Goal: Information Seeking & Learning: Get advice/opinions

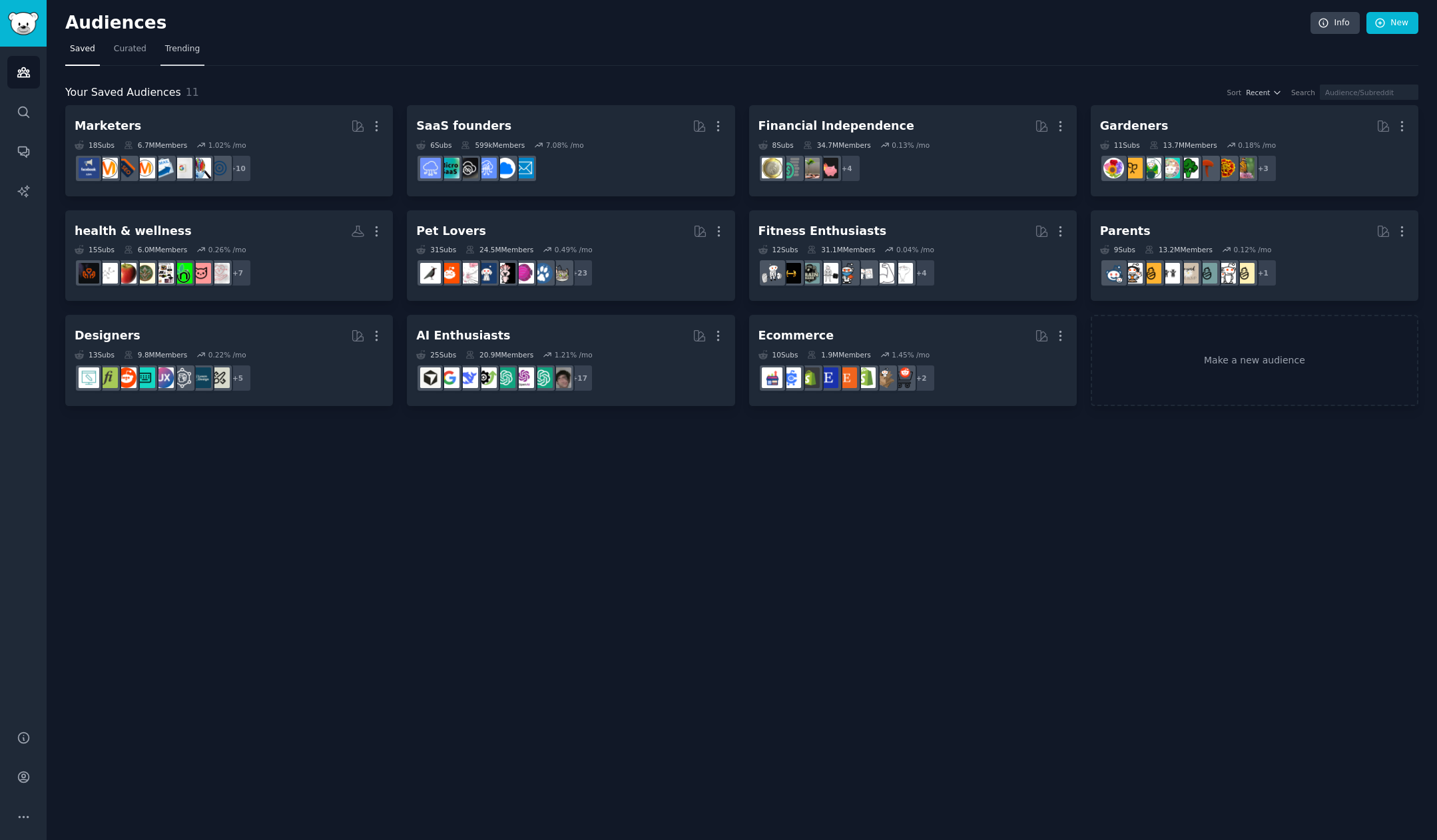
click at [170, 50] on span "Trending" at bounding box center [182, 49] width 34 height 12
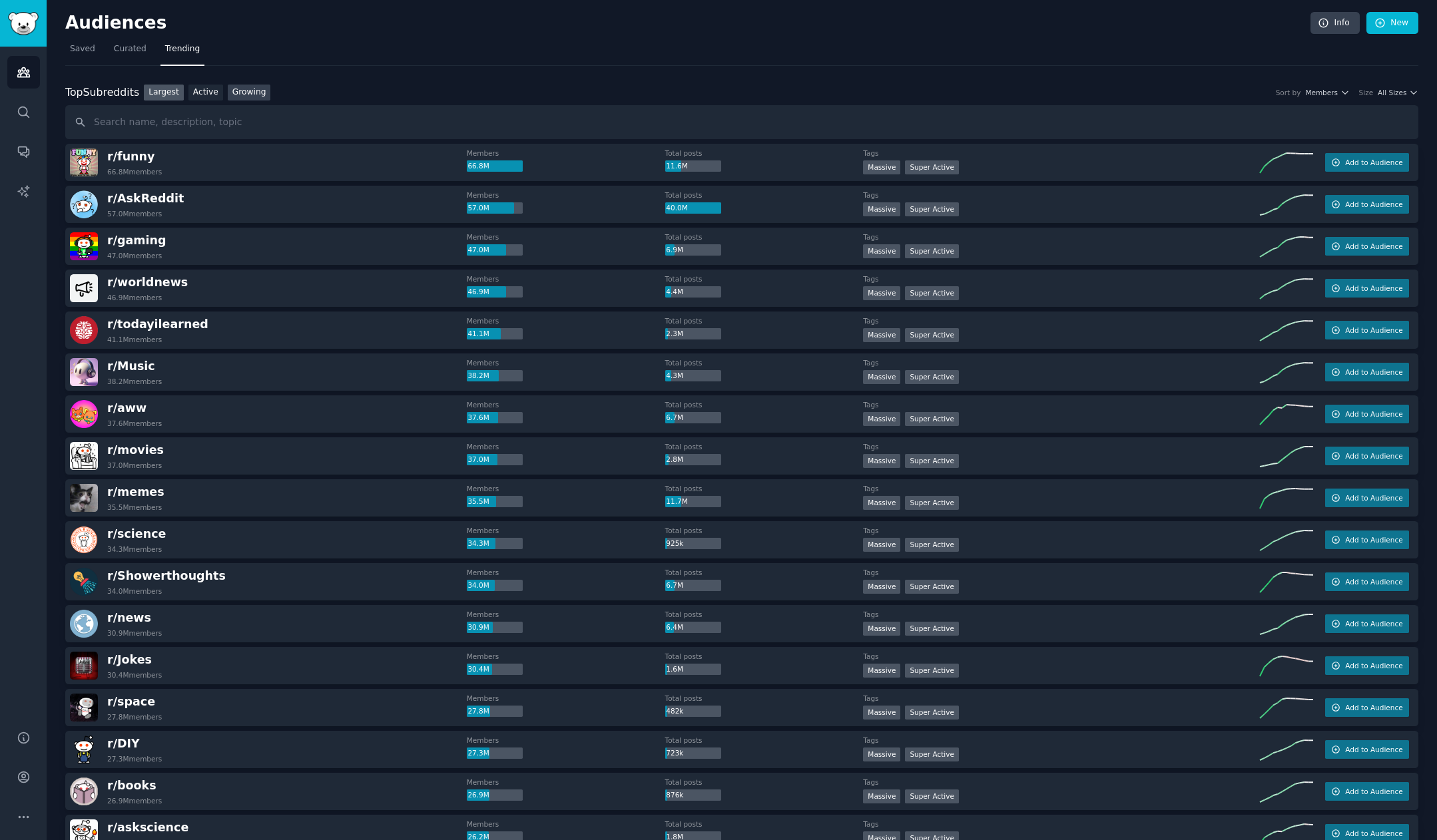
click at [254, 96] on link "Growing" at bounding box center [249, 92] width 43 height 16
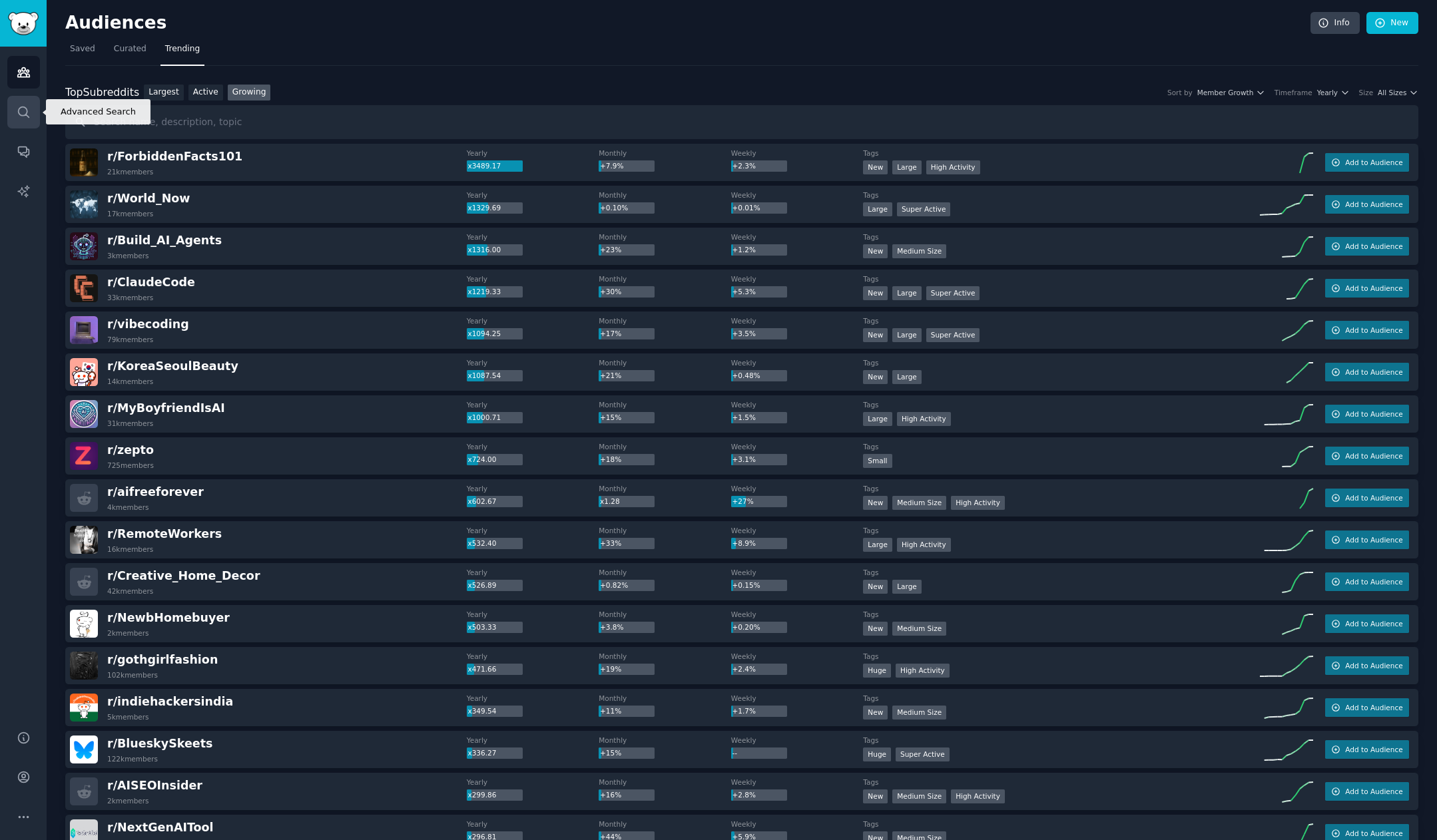
click at [11, 112] on link "Search" at bounding box center [24, 113] width 32 height 32
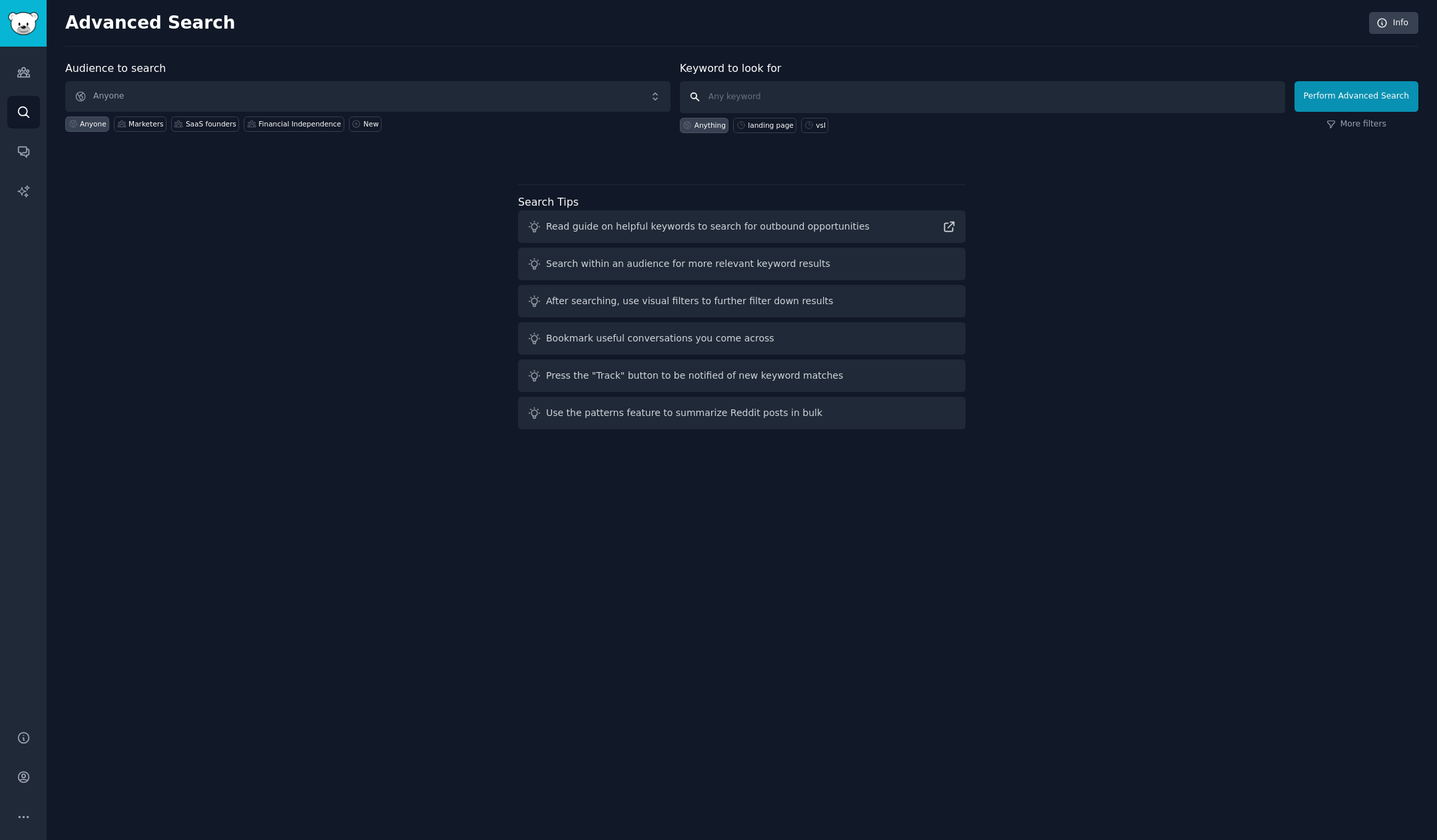
click at [772, 93] on input "text" at bounding box center [982, 97] width 606 height 32
type input "usewave"
click at [1371, 110] on button "Perform Advanced Search" at bounding box center [1356, 96] width 124 height 31
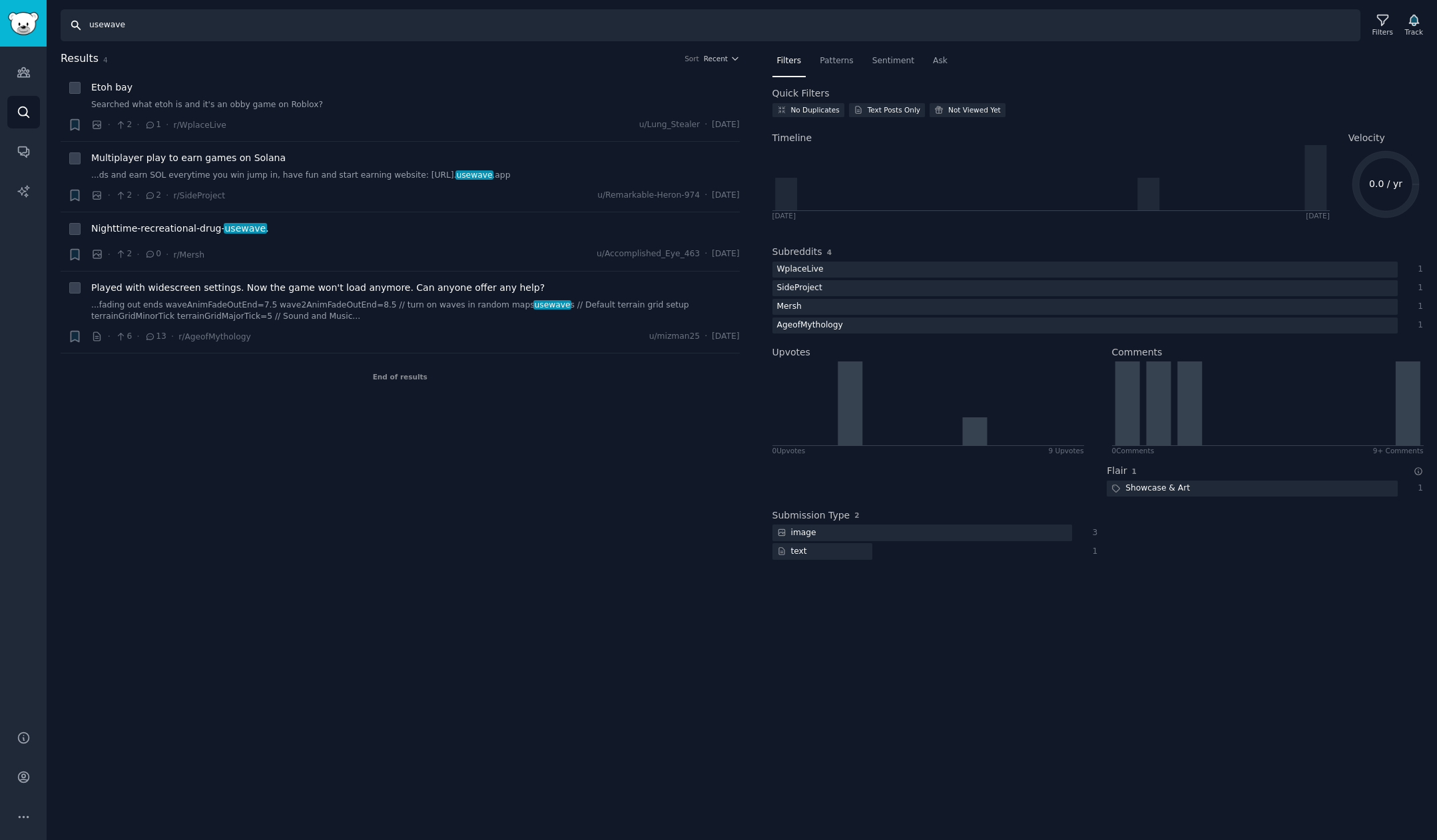
click at [662, 32] on input "usewave" at bounding box center [710, 26] width 1300 height 32
type input "instagram outreach"
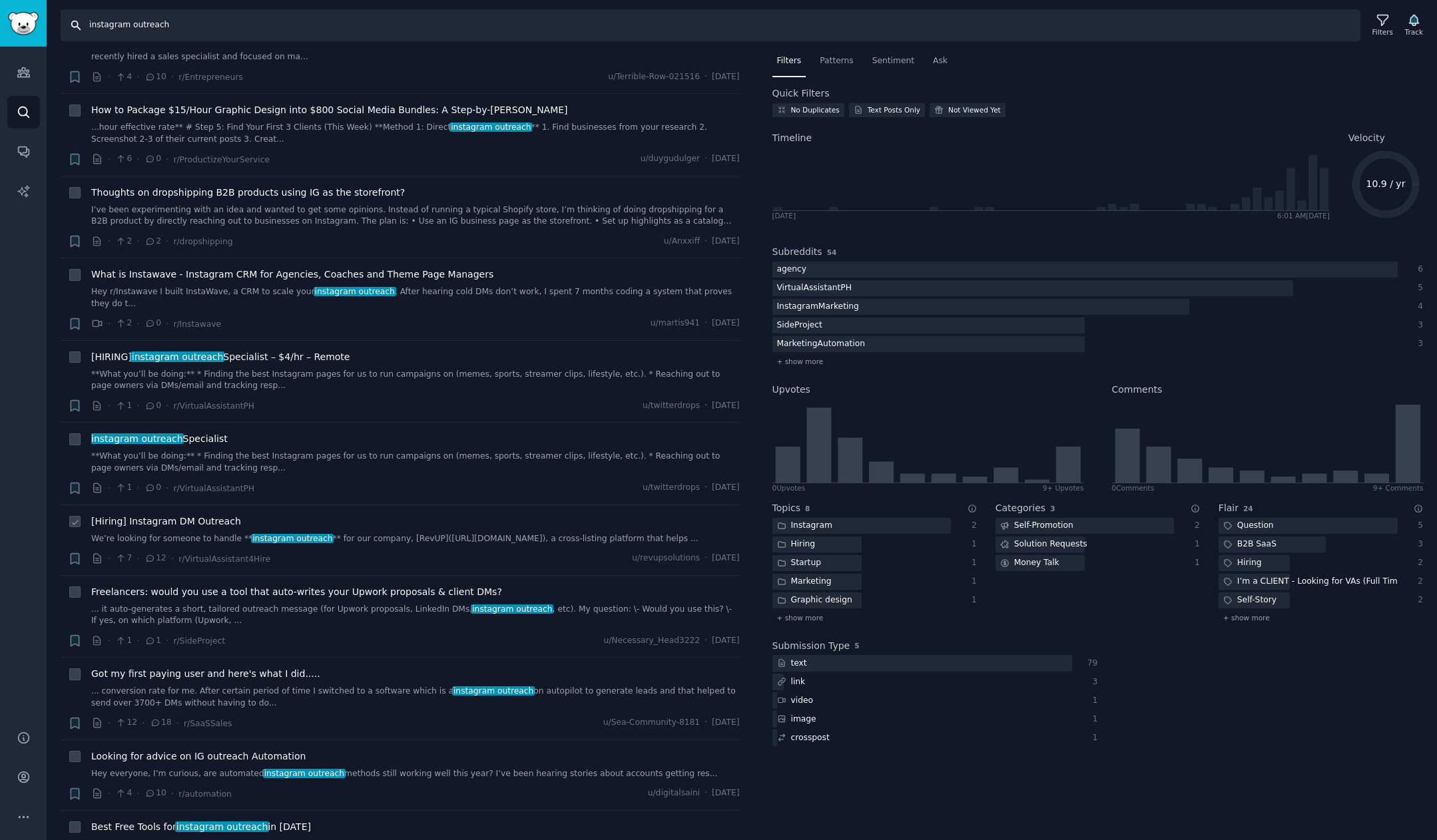
scroll to position [315, 0]
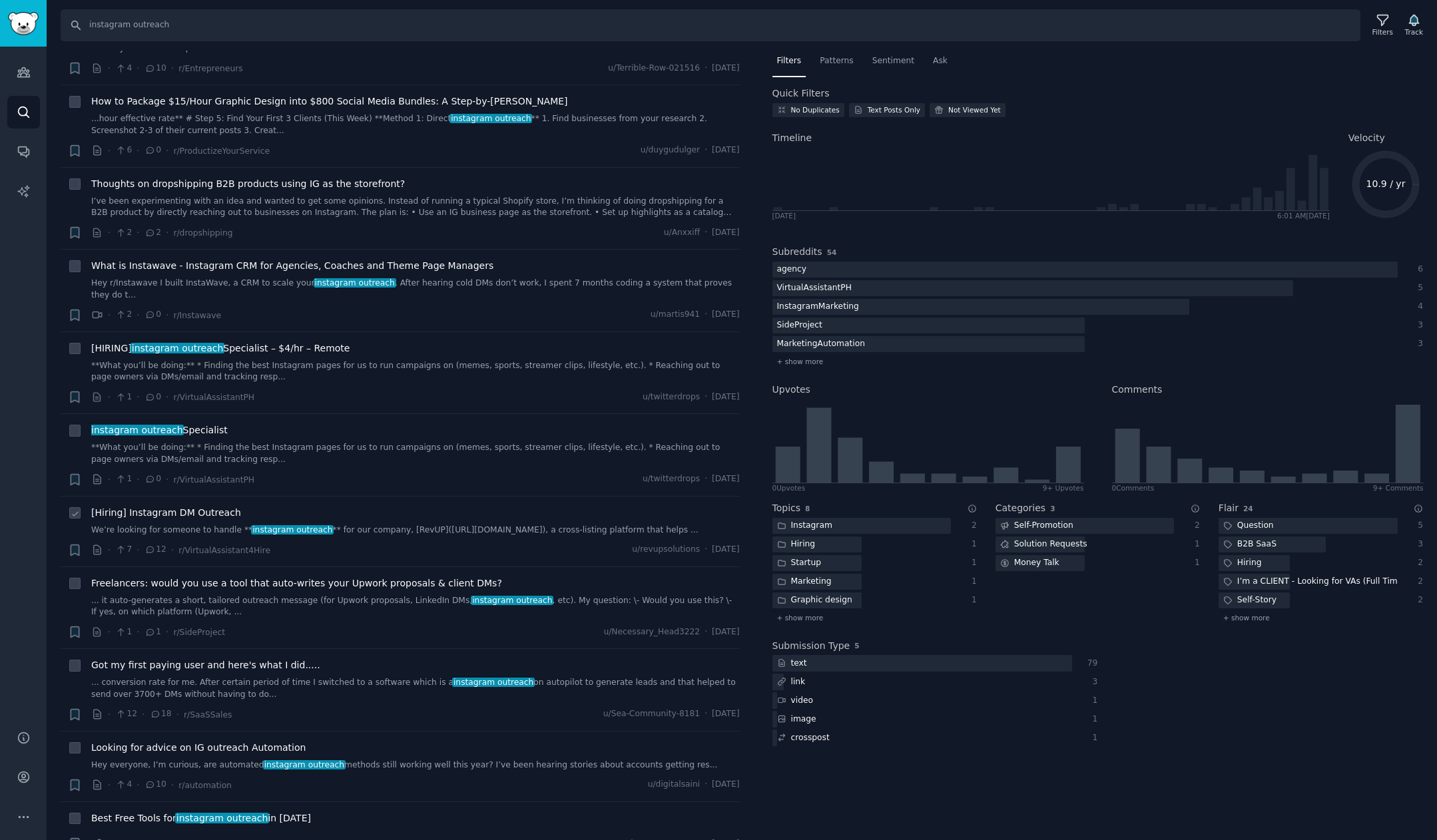
click at [387, 524] on link "We’re looking for someone to handle ** instagram outreach ** for our company, […" at bounding box center [416, 530] width 648 height 12
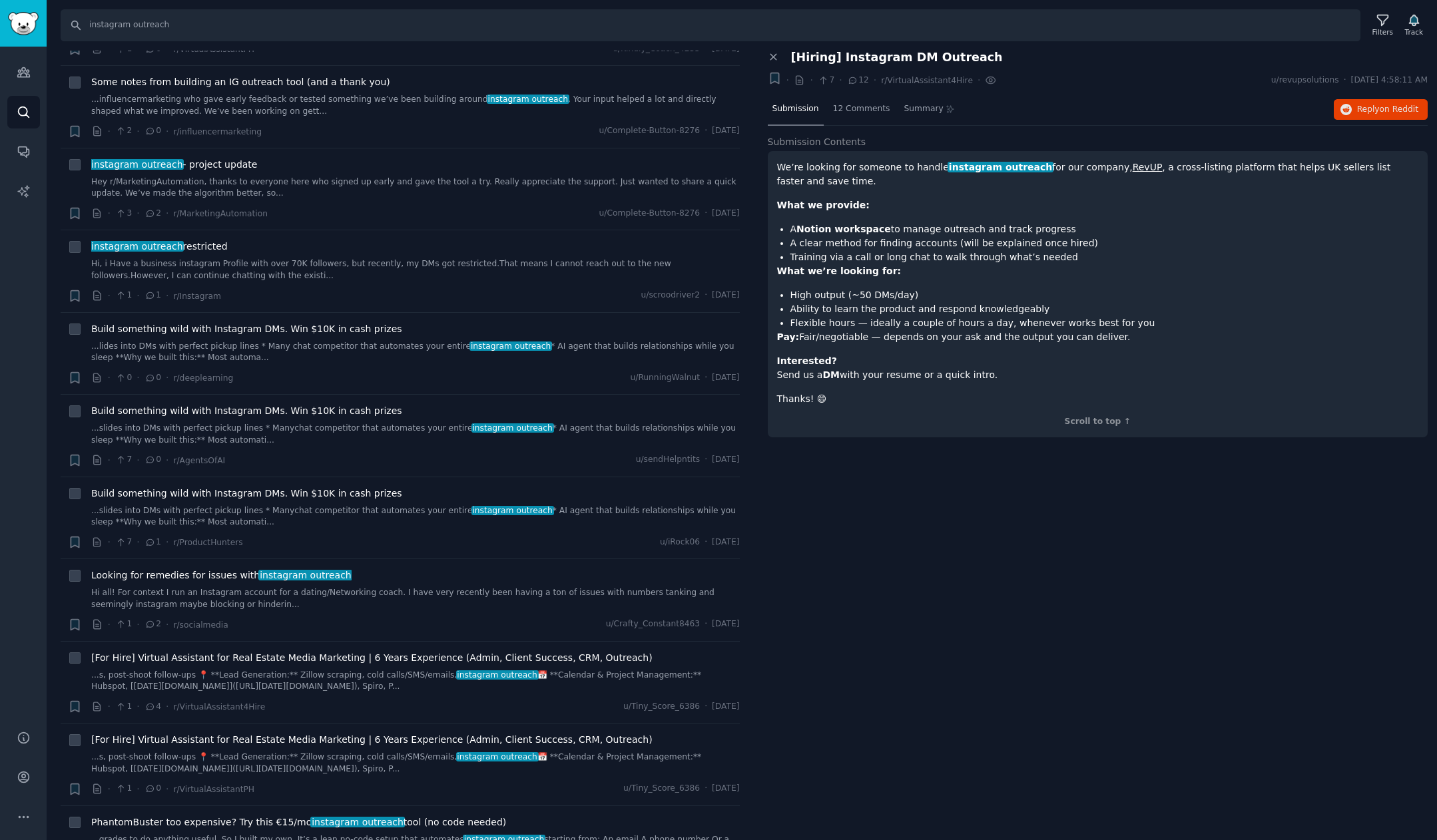
scroll to position [1392, 0]
click at [550, 239] on div "instagram outreach restricted" at bounding box center [416, 246] width 648 height 14
click at [546, 258] on link "Hi, i Have a business instagram Profile with over 70K followers, but recently, …" at bounding box center [416, 270] width 648 height 23
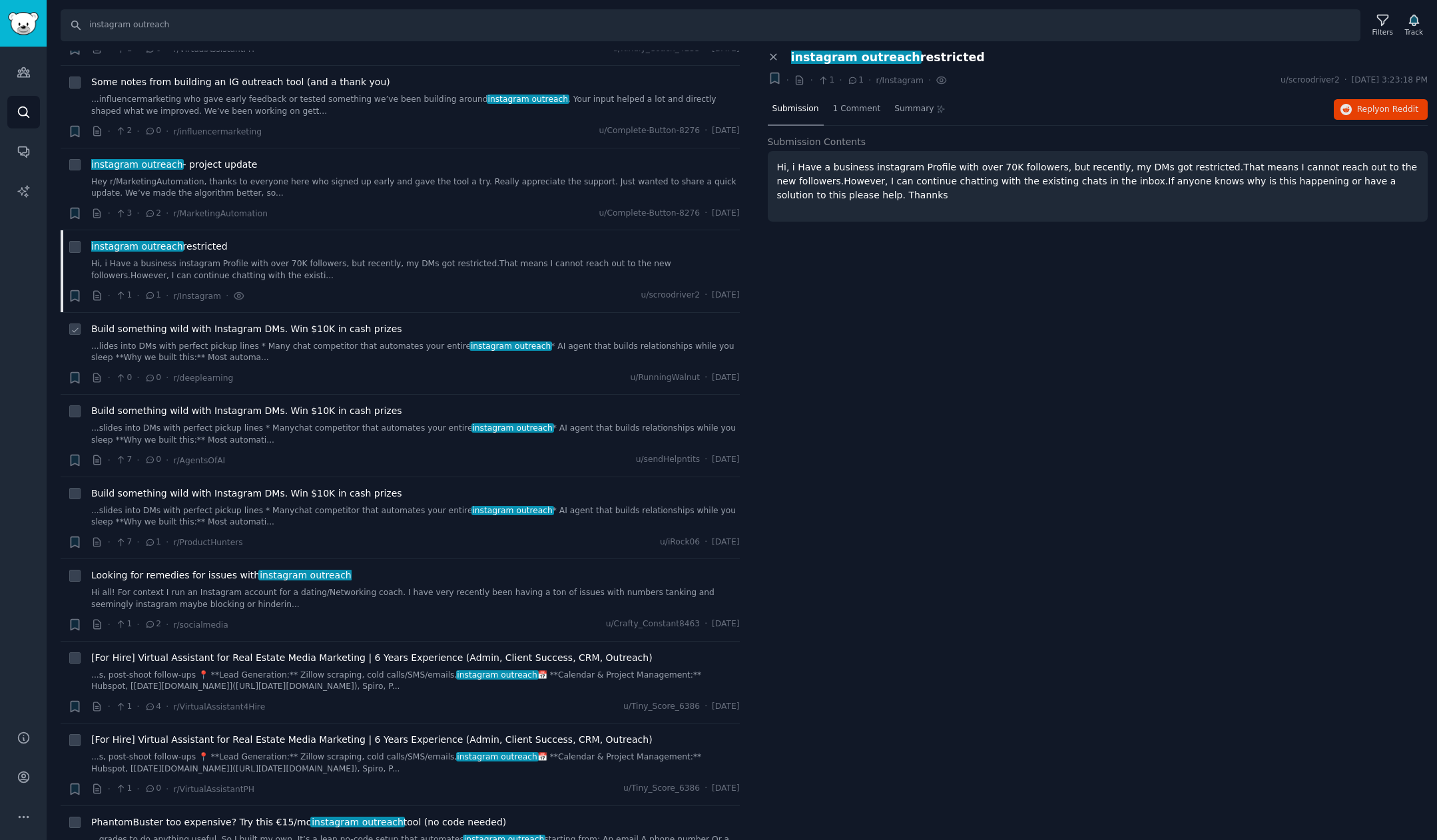
click at [542, 322] on div "Build something wild with Instagram DMs. Win $10K in cash prizes" at bounding box center [416, 329] width 648 height 14
click at [549, 340] on link "...lides into DMs with perfect pickup lines * Many chat competitor that automat…" at bounding box center [416, 352] width 648 height 23
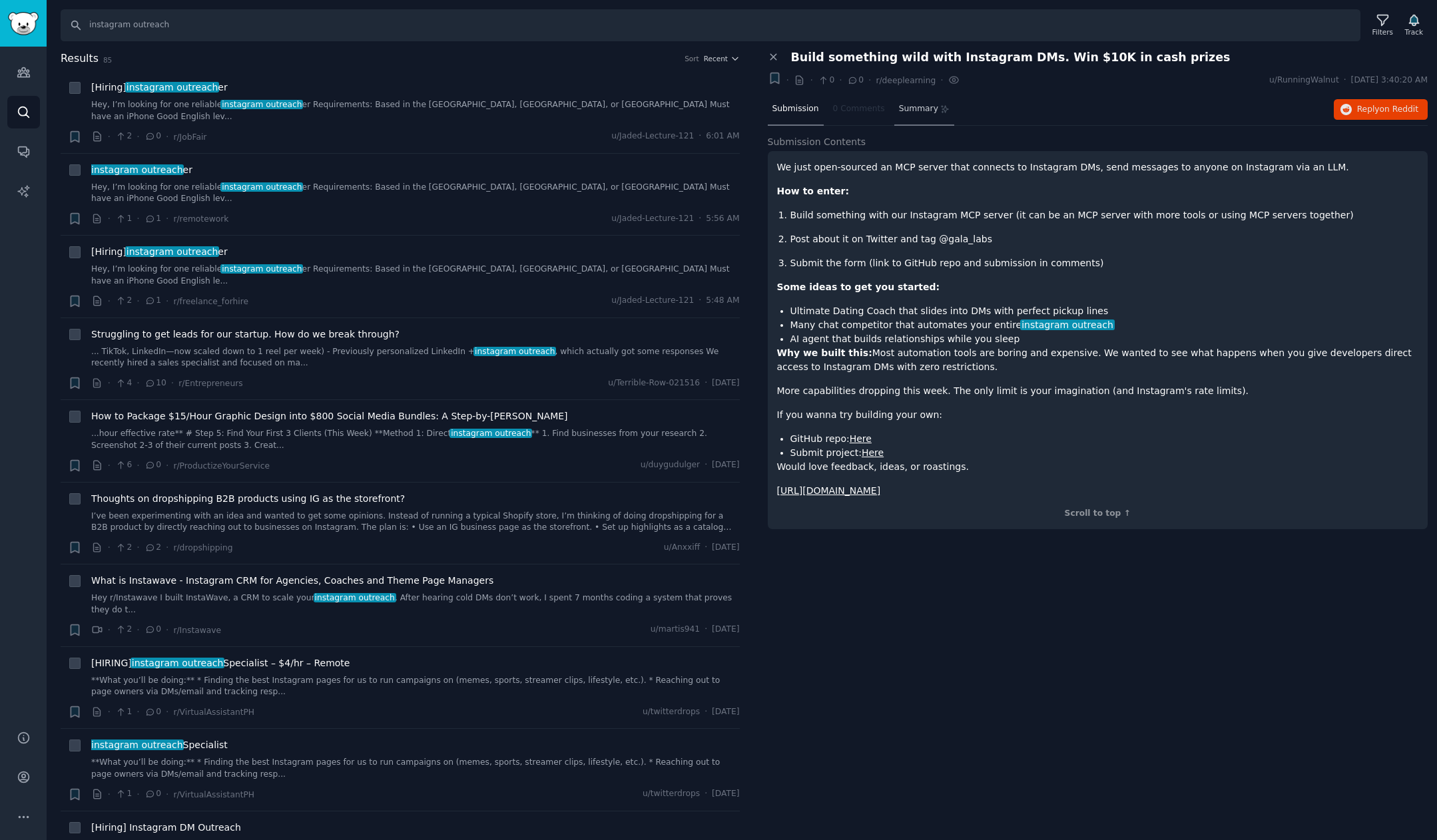
click at [923, 107] on span "Summary" at bounding box center [918, 109] width 39 height 12
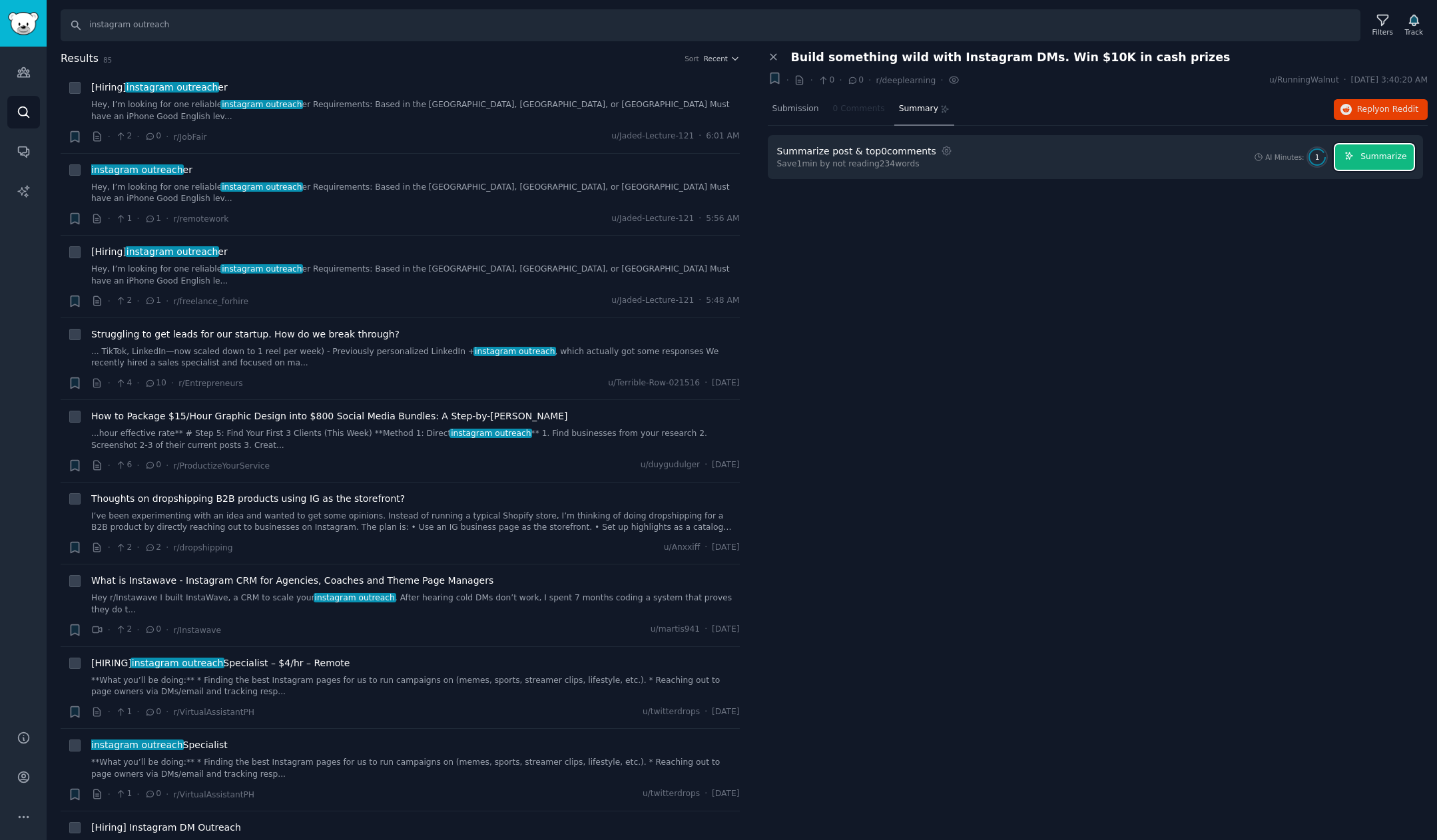
click at [1347, 160] on button "Summarize" at bounding box center [1374, 157] width 78 height 26
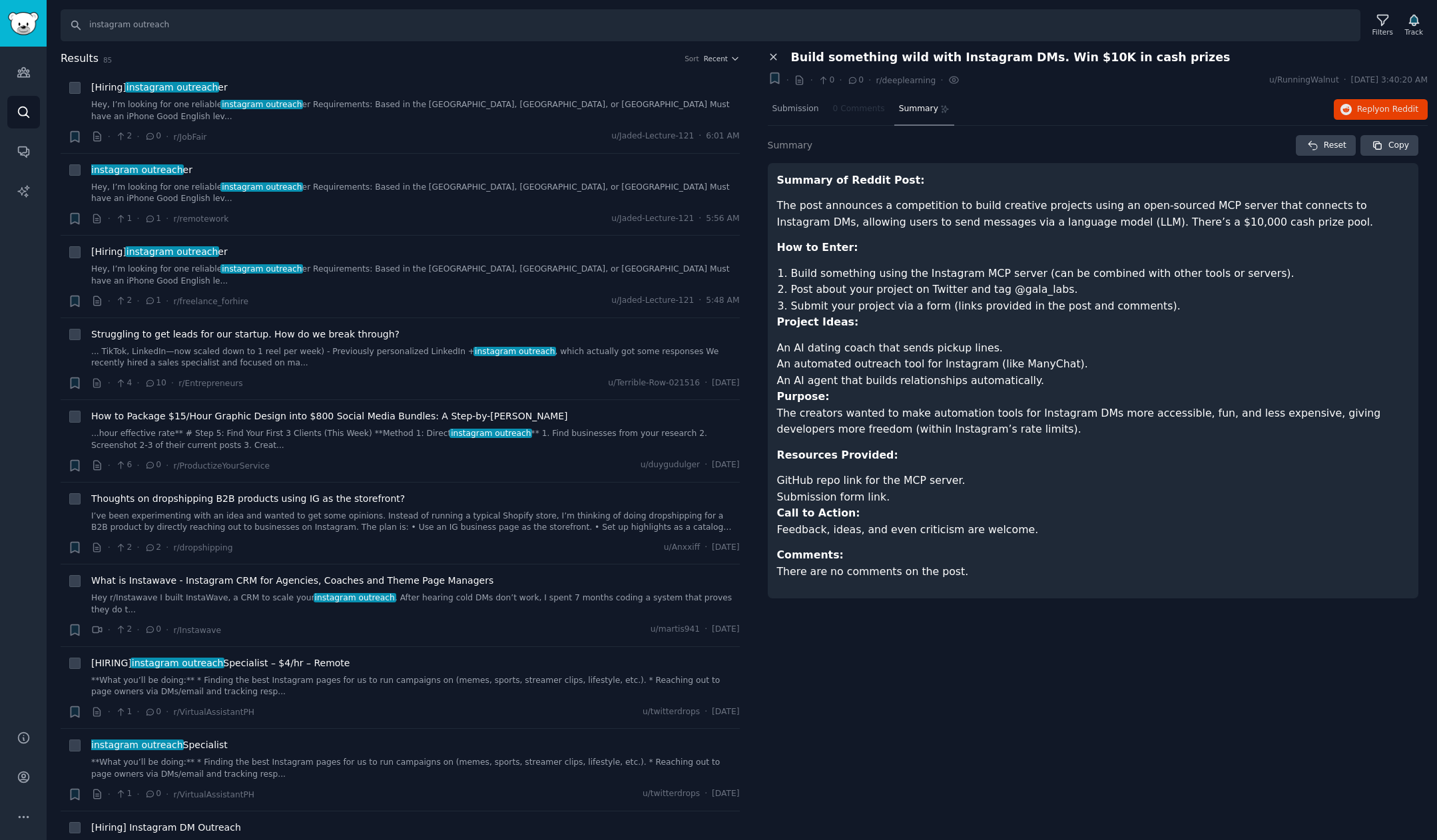
click at [780, 57] on button "Close panel" at bounding box center [774, 57] width 14 height 12
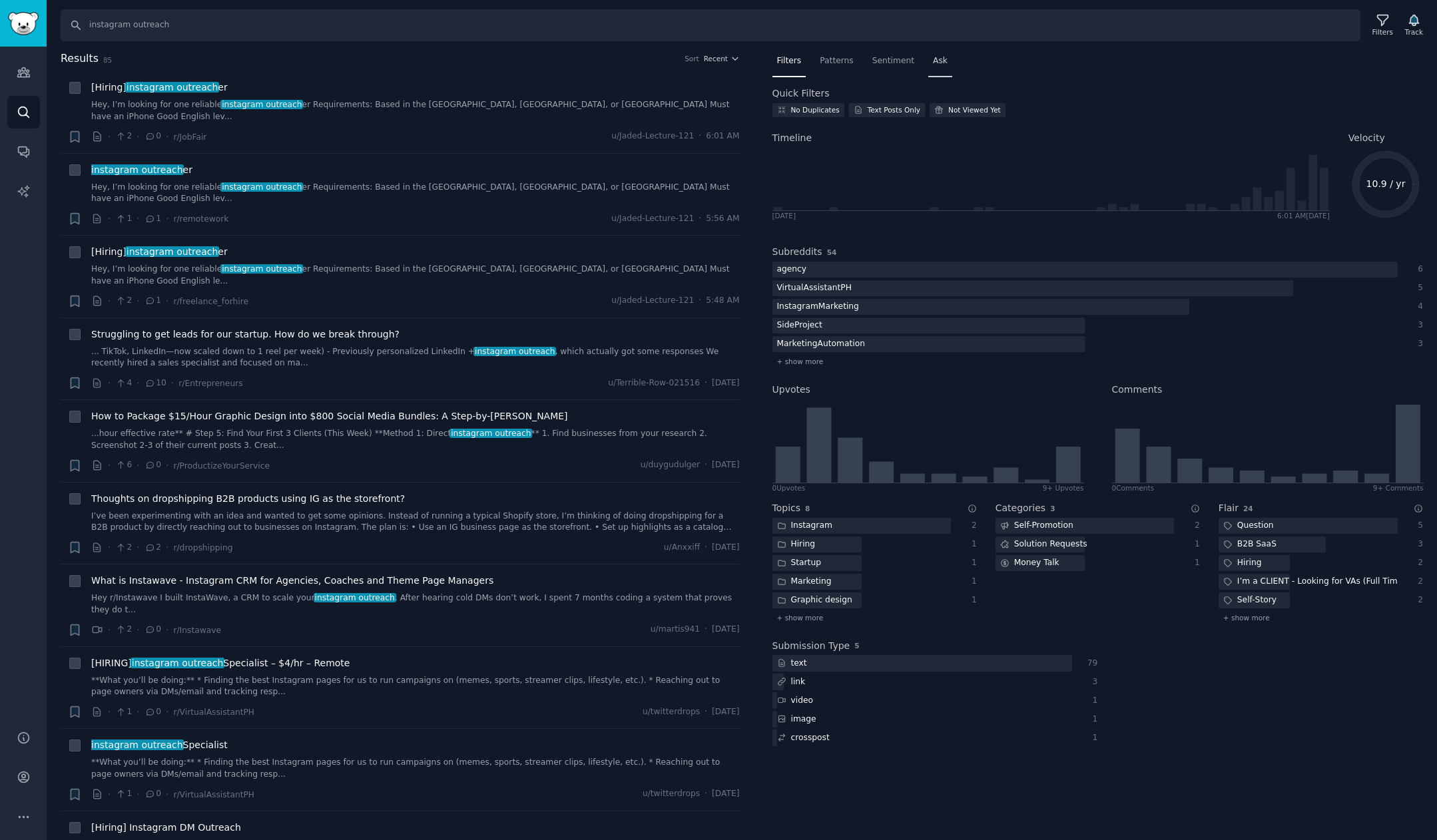
click at [933, 61] on span "Ask" at bounding box center [939, 61] width 14 height 12
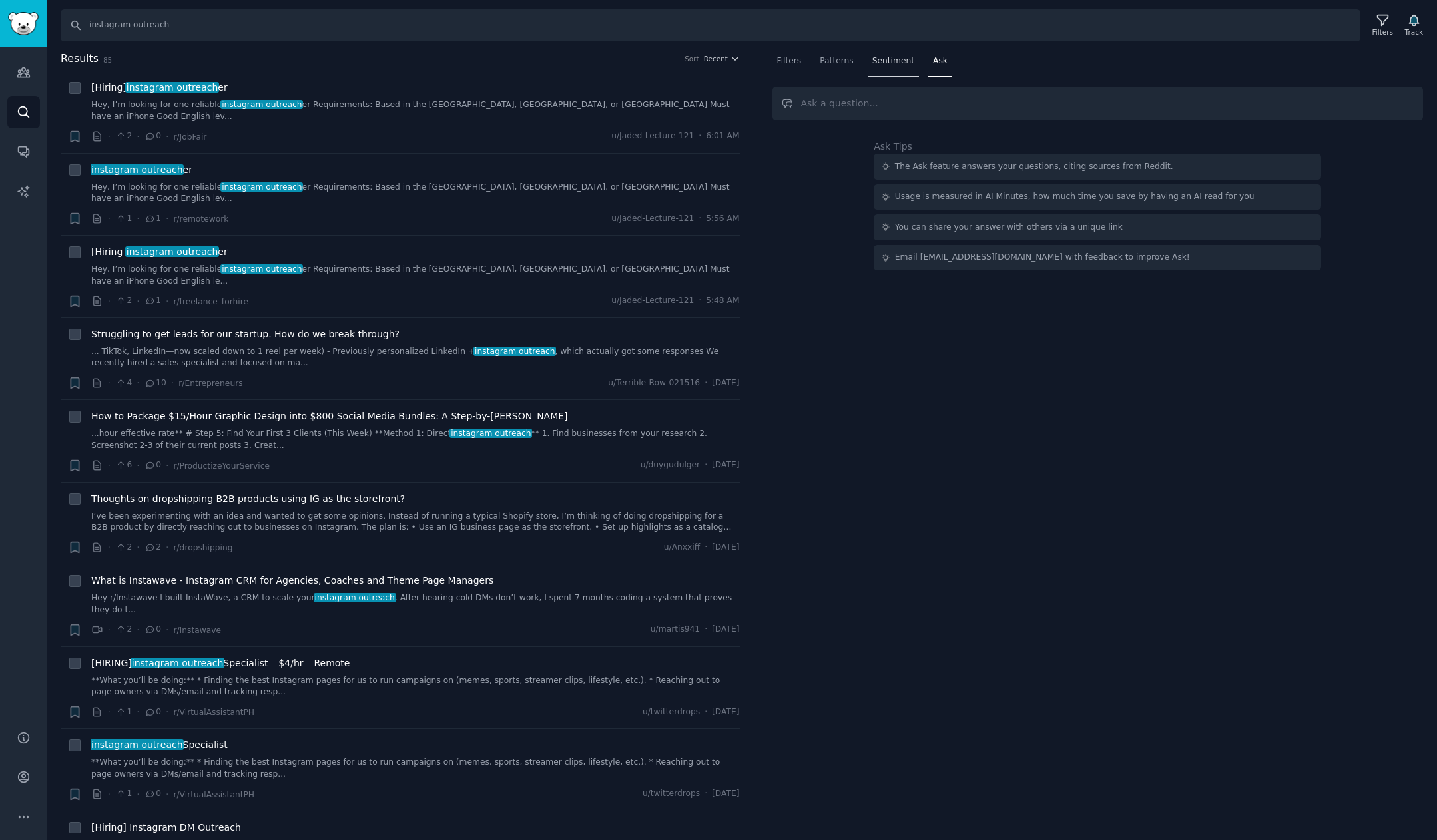
click at [891, 67] on div "Sentiment" at bounding box center [893, 64] width 51 height 28
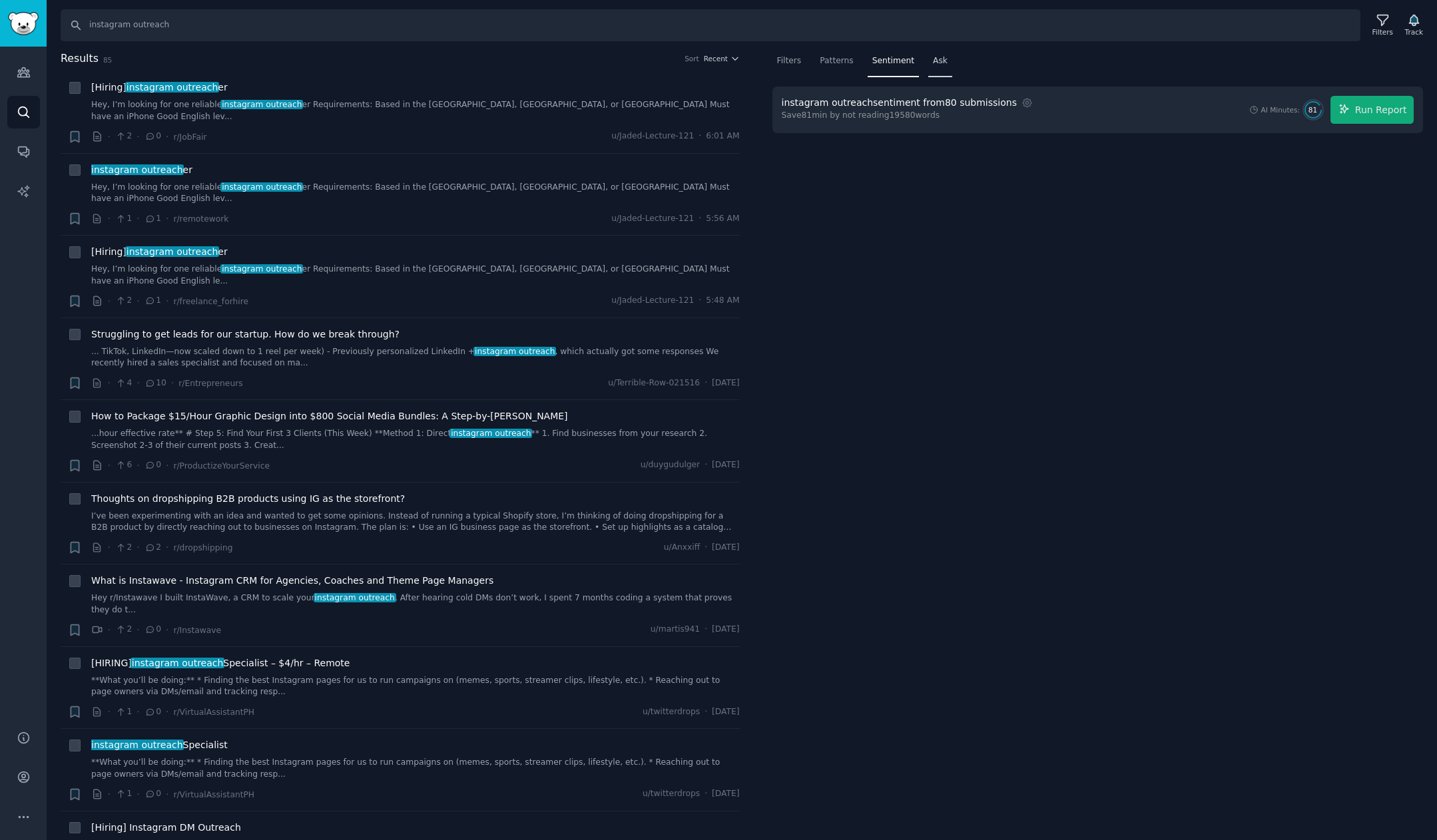
click at [928, 68] on div "Ask" at bounding box center [939, 64] width 24 height 28
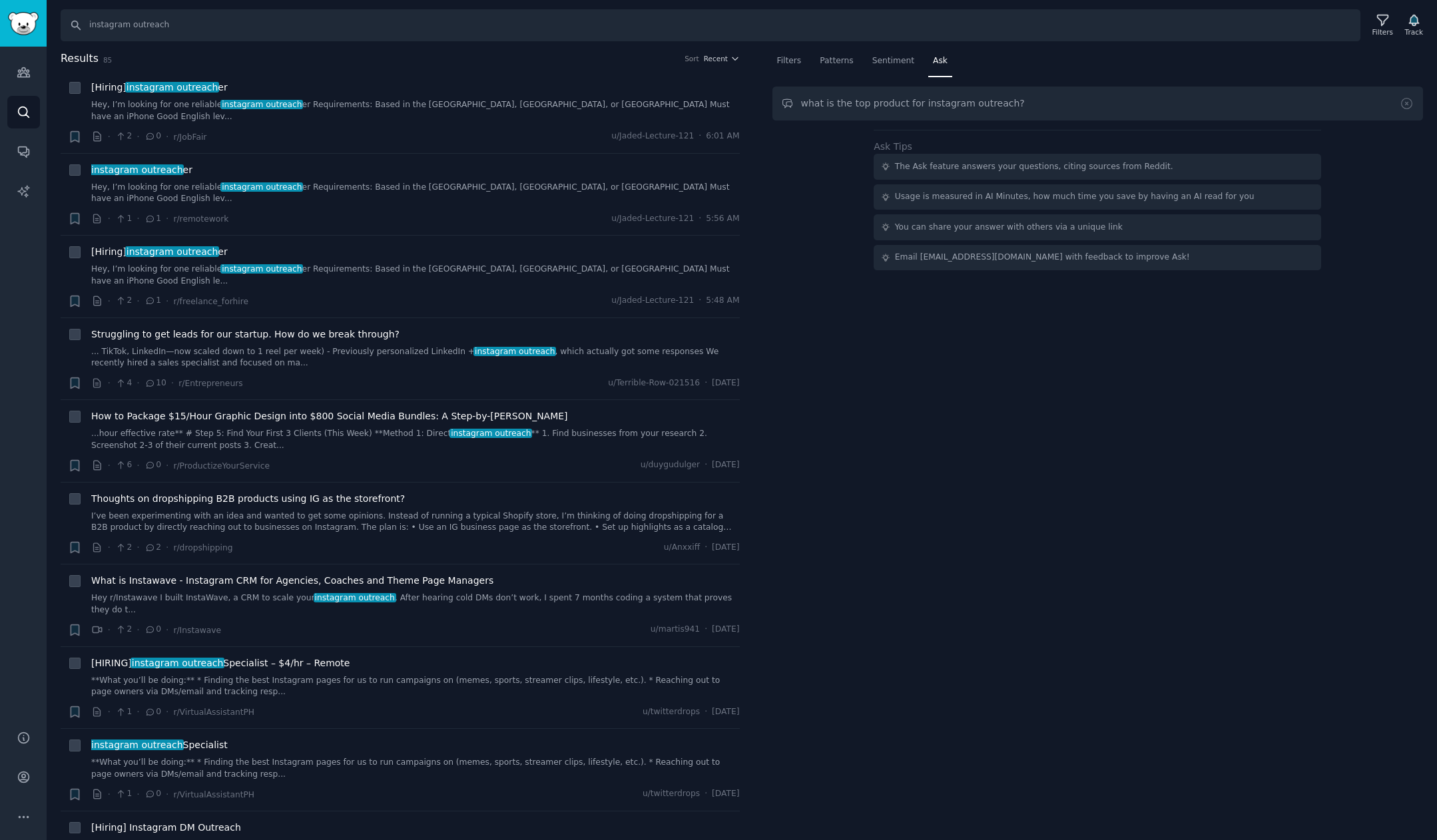
type input "what is the top product for instagram outreach?"
